Goal: Task Accomplishment & Management: Manage account settings

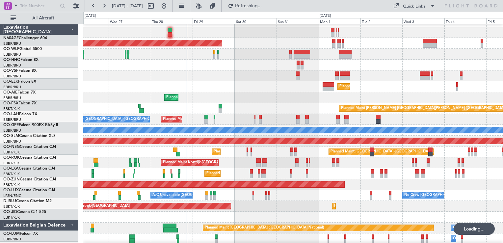
click at [235, 89] on div "Planned Maint [GEOGRAPHIC_DATA] ([GEOGRAPHIC_DATA])" at bounding box center [292, 86] width 419 height 11
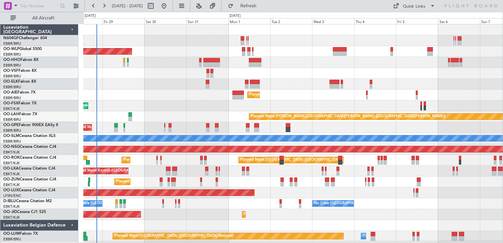
click at [186, 64] on div at bounding box center [292, 62] width 419 height 11
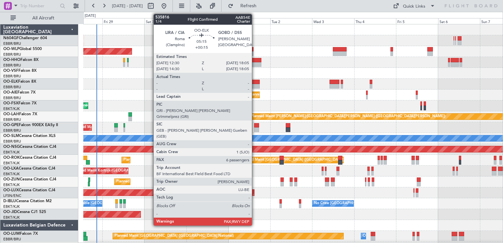
click at [255, 82] on div at bounding box center [255, 82] width 10 height 5
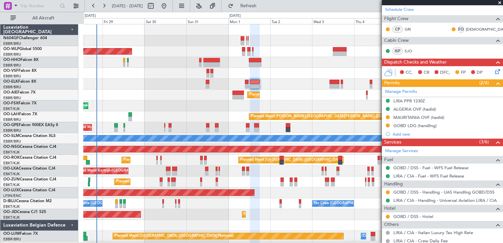
scroll to position [101, 0]
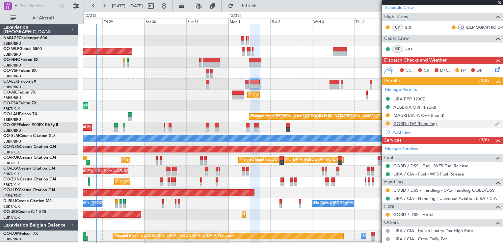
click at [408, 123] on div "GOBD LDG (handling)" at bounding box center [414, 124] width 43 height 6
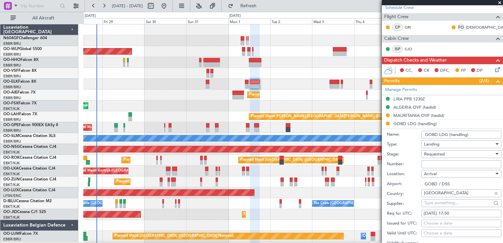
click at [442, 154] on span "Requested" at bounding box center [434, 154] width 21 height 6
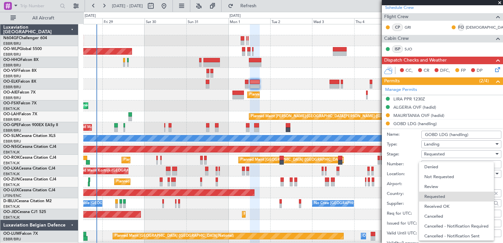
scroll to position [3, 0]
click at [435, 202] on span "Received OK" at bounding box center [458, 204] width 69 height 10
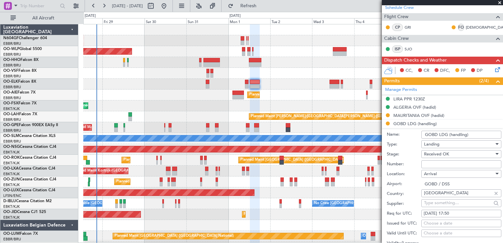
paste input "2153/2025/ANACIM/DG/DTAR/HD DU 28 AOU T 2025"
type input "2153/2025/ANACIM/DG/DTAR/HD DU 28 AOU T 2025"
click at [435, 99] on div "LIRA PPR 1230Z" at bounding box center [442, 99] width 121 height 8
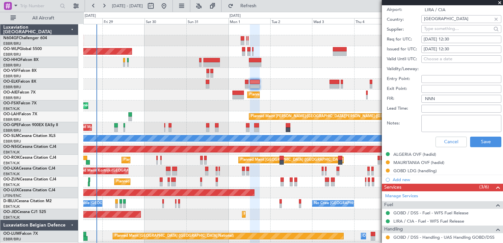
scroll to position [254, 0]
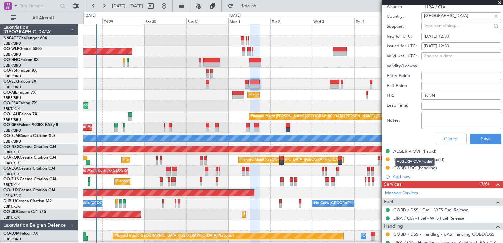
click at [403, 166] on mat-tooltip-component "ALGERIA OVF (hadid)" at bounding box center [414, 161] width 48 height 17
click at [399, 168] on div "GOBD LDG (handling)" at bounding box center [414, 168] width 43 height 6
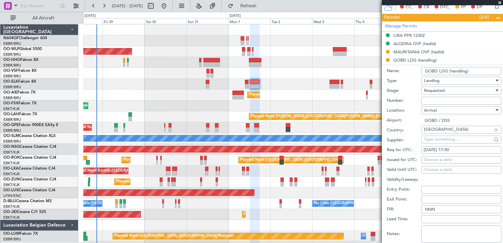
scroll to position [162, 0]
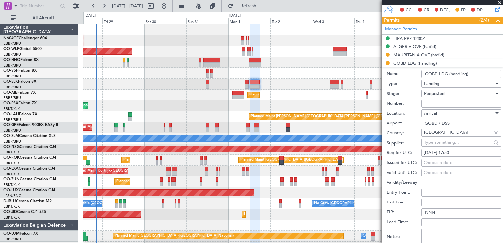
paste input "2153/2025/ANACIM/DG/DTAR/HD DU 28 AOU T 2025"
type input "2153/2025/ANACIM/DG/DTAR/HD DU 28 AOU T 2025"
click at [445, 94] on div "Requested" at bounding box center [459, 93] width 70 height 10
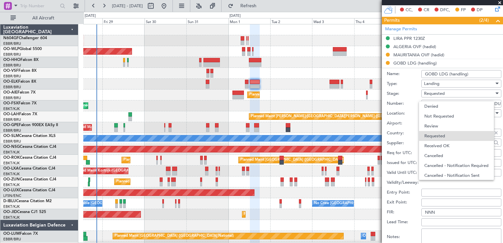
scroll to position [3, 0]
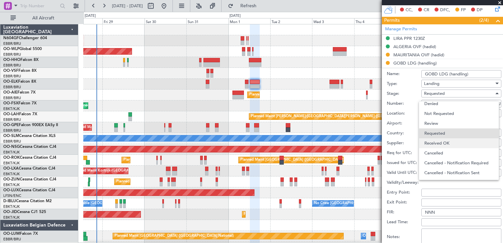
click at [439, 144] on span "Received OK" at bounding box center [458, 143] width 69 height 10
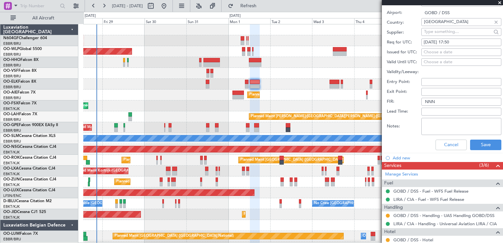
scroll to position [291, 0]
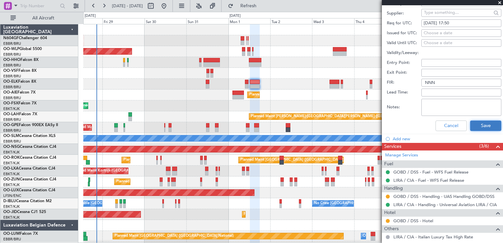
click at [483, 130] on button "Save" at bounding box center [485, 125] width 31 height 11
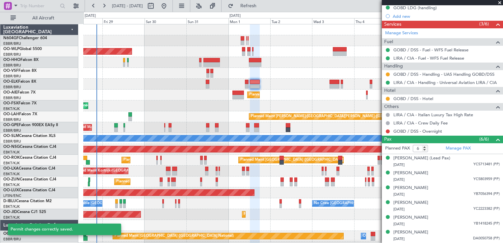
scroll to position [95, 0]
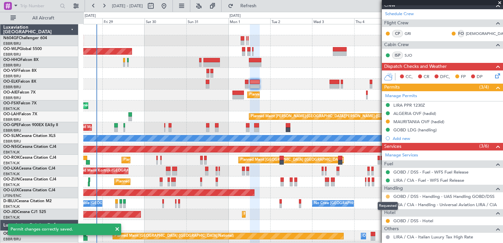
click at [387, 196] on button at bounding box center [387, 196] width 4 height 4
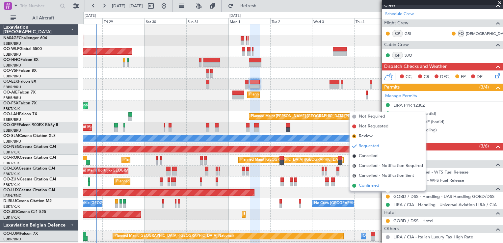
click at [371, 188] on span "Confirmed" at bounding box center [369, 185] width 20 height 7
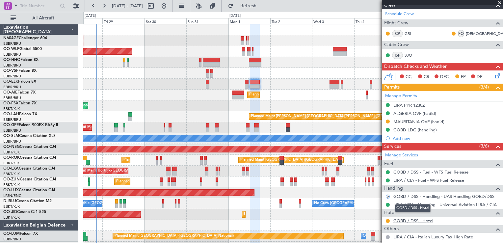
click at [399, 218] on link "GOBD / DSS - Hotel" at bounding box center [413, 221] width 40 height 6
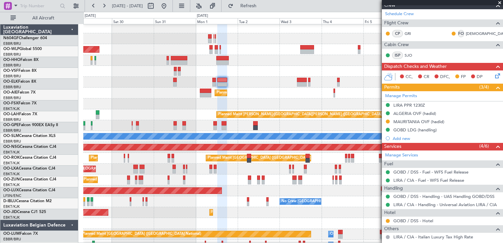
scroll to position [2, 0]
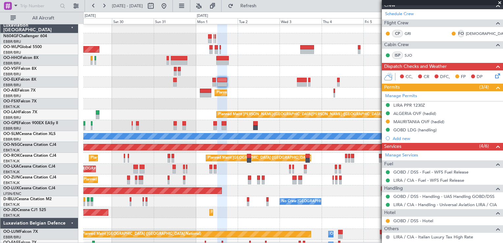
click at [251, 86] on div "Planned Maint Kortrijk-[GEOGRAPHIC_DATA]" at bounding box center [292, 82] width 419 height 11
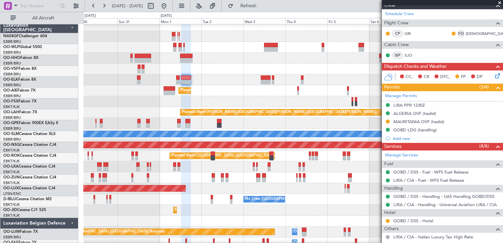
scroll to position [4, 0]
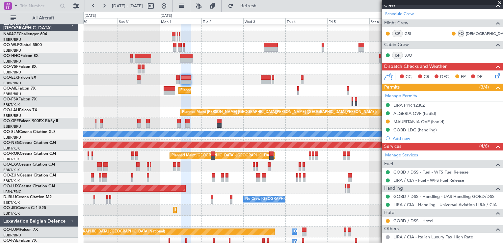
click at [252, 83] on div "Planned Maint Kortrijk-[GEOGRAPHIC_DATA]" at bounding box center [292, 79] width 419 height 11
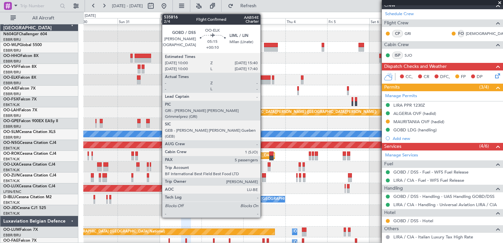
click at [263, 81] on div at bounding box center [266, 82] width 10 height 5
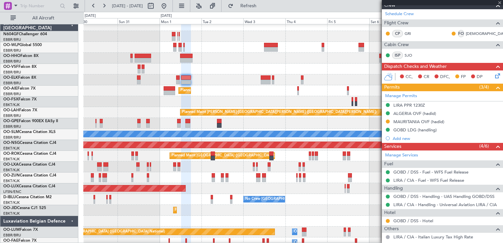
type input "+00:10"
type input "5"
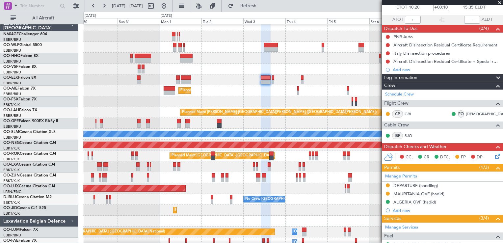
scroll to position [53, 0]
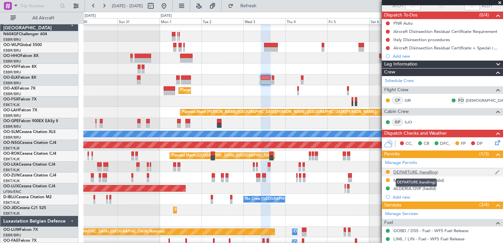
click at [417, 171] on div "DEPARTURE (handling)" at bounding box center [415, 172] width 45 height 6
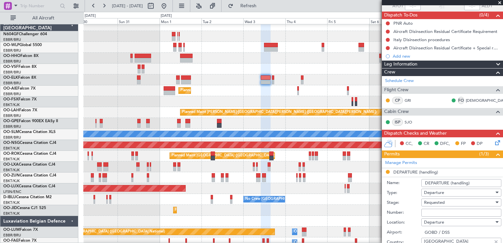
click at [438, 212] on input "Number:" at bounding box center [461, 213] width 80 height 8
paste input "2153/2025/ANACIM/DG/DTAR/HD DU 28 AOU T 2025"
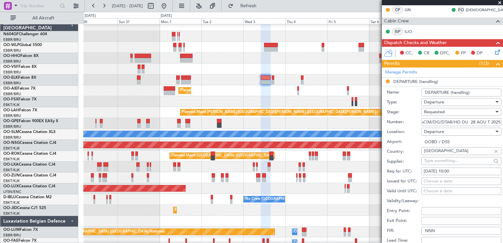
scroll to position [147, 0]
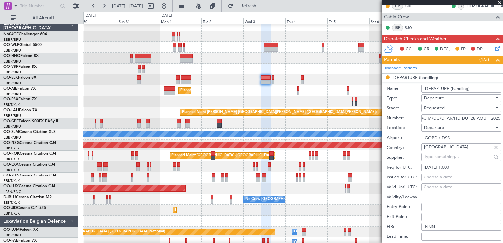
type input "2153/2025/ANACIM/DG/DTAR/HD DU 28 AOU T 2025"
click at [458, 110] on div "Requested" at bounding box center [459, 108] width 70 height 10
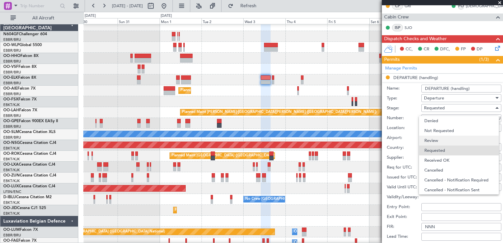
scroll to position [3, 0]
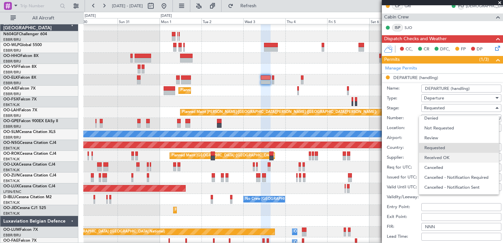
click at [441, 155] on span "Received OK" at bounding box center [458, 158] width 69 height 10
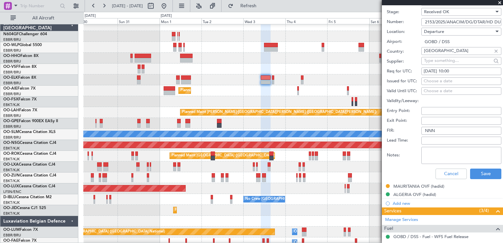
scroll to position [255, 0]
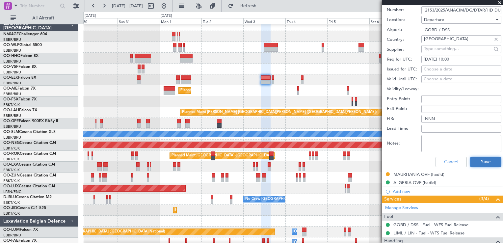
click at [477, 161] on button "Save" at bounding box center [485, 162] width 31 height 11
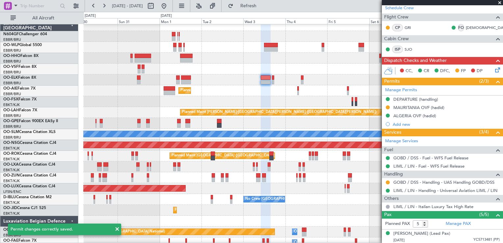
scroll to position [129, 0]
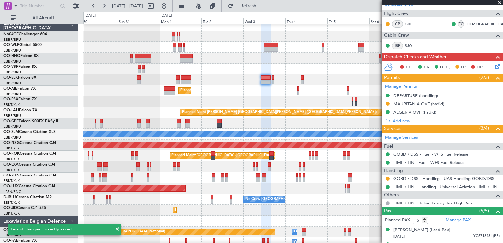
click at [385, 176] on nimbus-traffic-light at bounding box center [387, 178] width 5 height 5
click at [388, 178] on button at bounding box center [387, 179] width 4 height 4
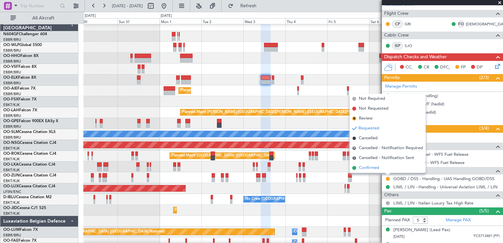
click at [370, 165] on span "Confirmed" at bounding box center [369, 167] width 20 height 7
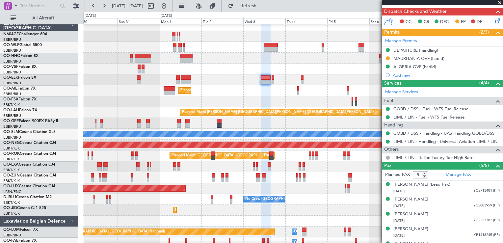
scroll to position [175, 0]
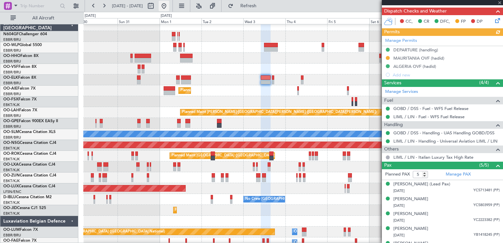
click at [169, 4] on button at bounding box center [164, 6] width 11 height 11
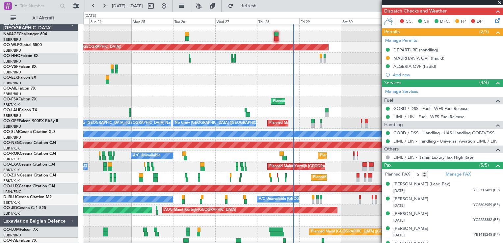
click at [497, 3] on span at bounding box center [499, 3] width 7 height 6
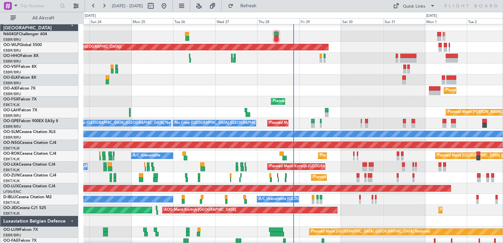
type input "0"
click at [392, 104] on div "Planned Maint Kortrijk-[GEOGRAPHIC_DATA]" at bounding box center [292, 101] width 419 height 11
